Goal: Task Accomplishment & Management: Manage account settings

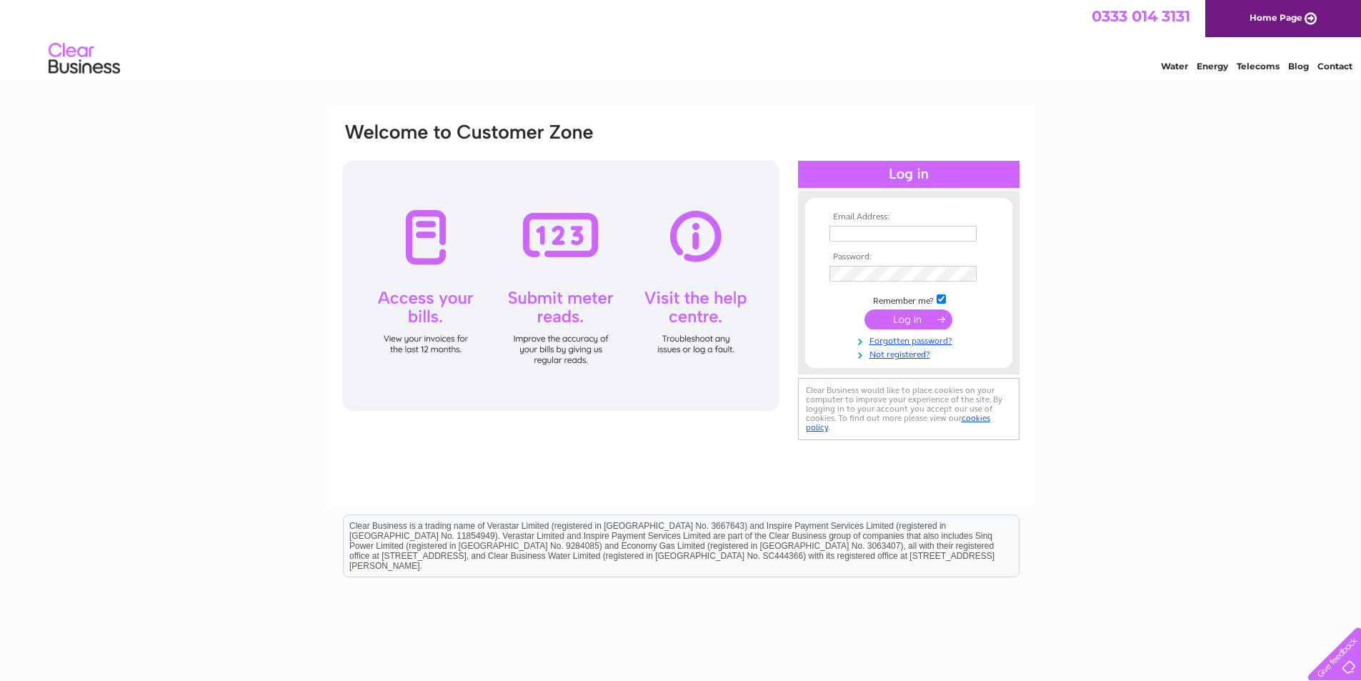
type input "premierblinds@yahoo.com"
click at [916, 322] on input "submit" at bounding box center [909, 319] width 88 height 20
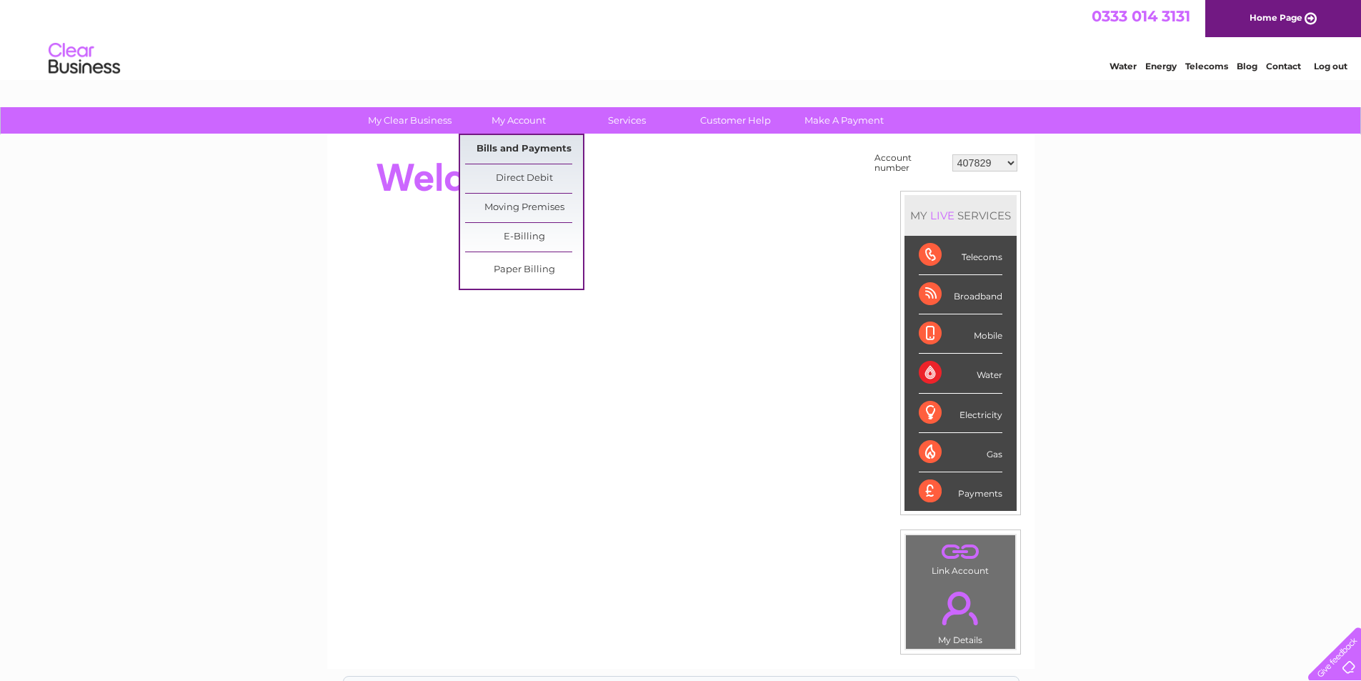
click at [537, 159] on link "Bills and Payments" at bounding box center [524, 149] width 118 height 29
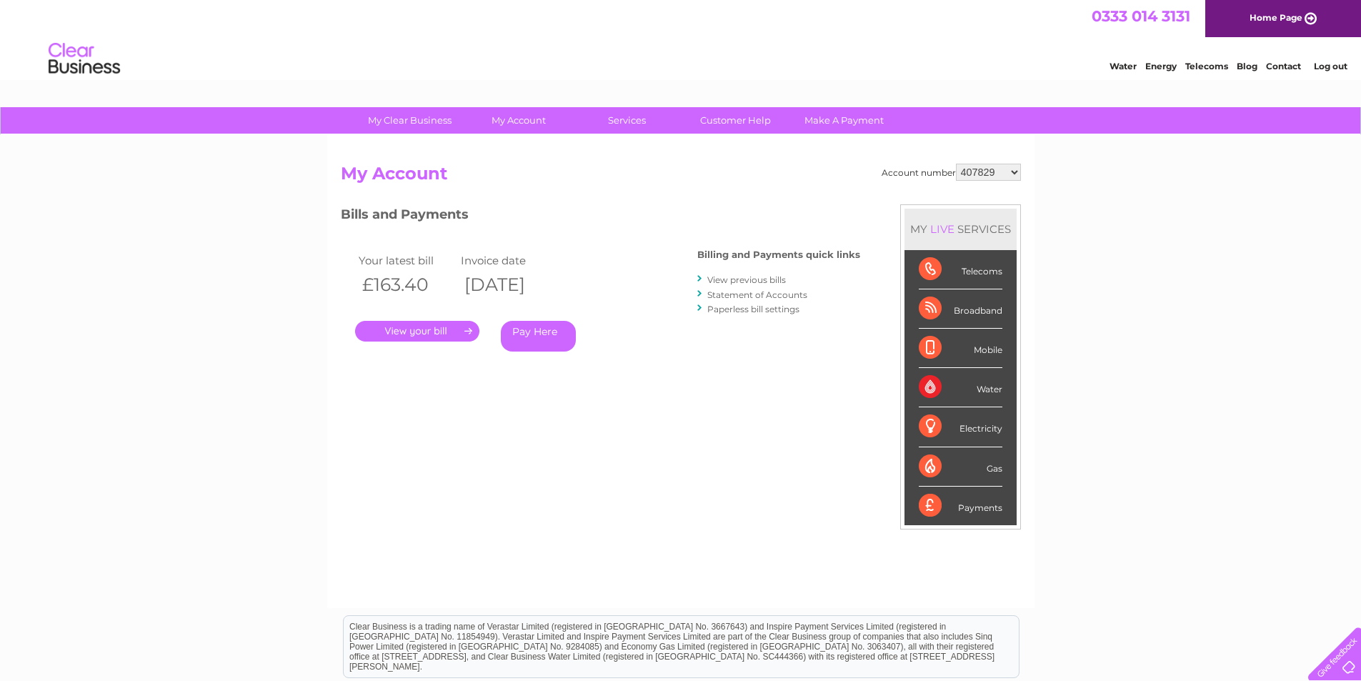
click at [764, 278] on link "View previous bills" at bounding box center [746, 279] width 79 height 11
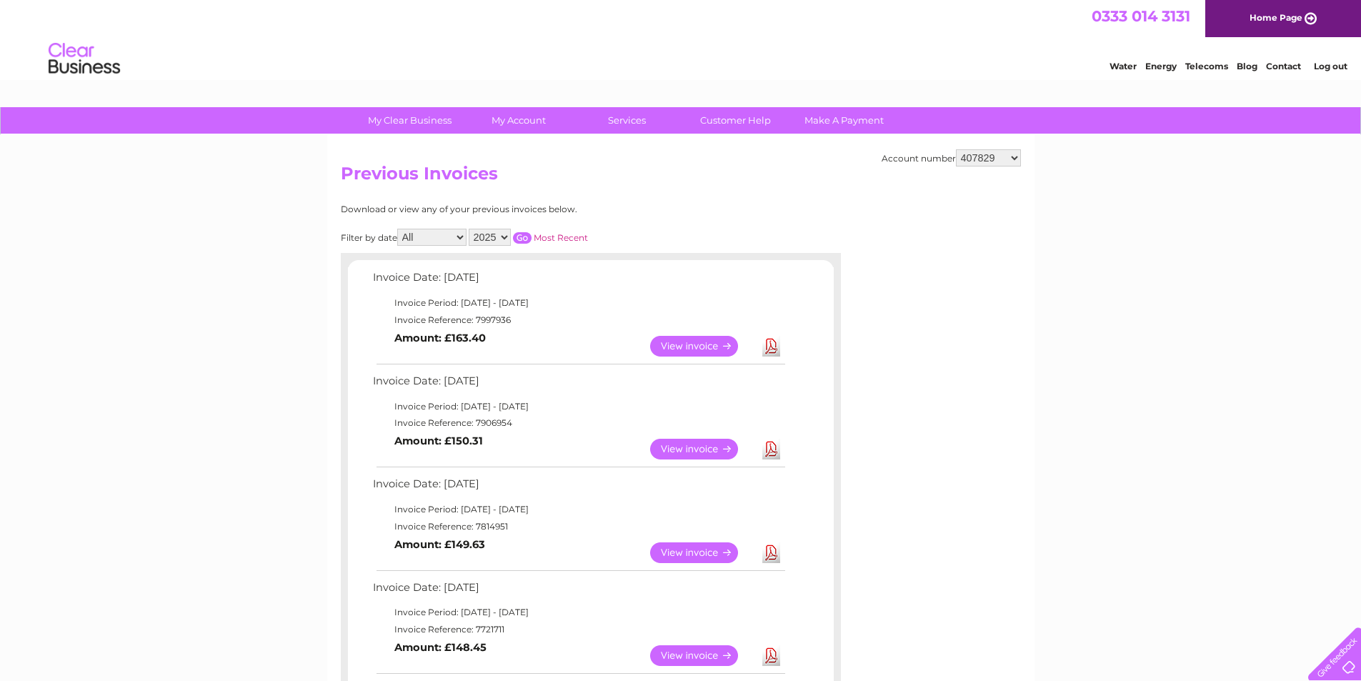
click at [705, 352] on link "View" at bounding box center [702, 346] width 105 height 21
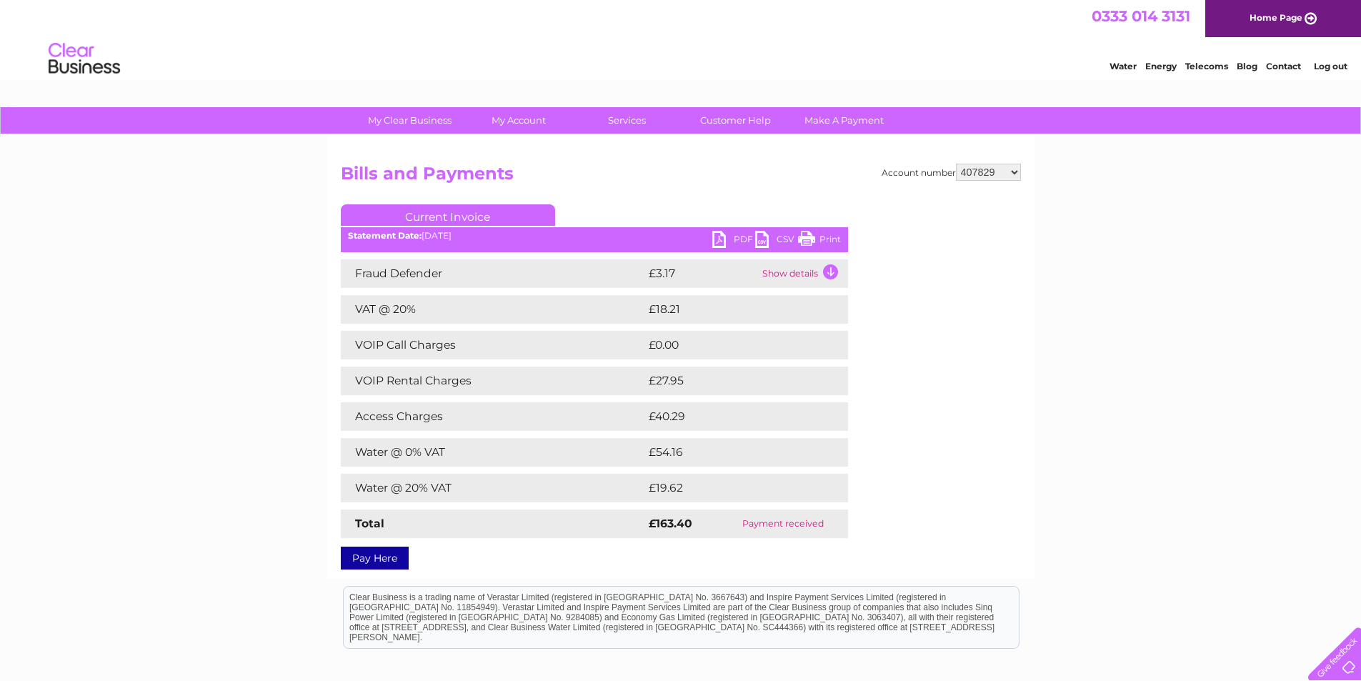
click at [744, 242] on link "PDF" at bounding box center [733, 241] width 43 height 21
